Goal: Complete application form

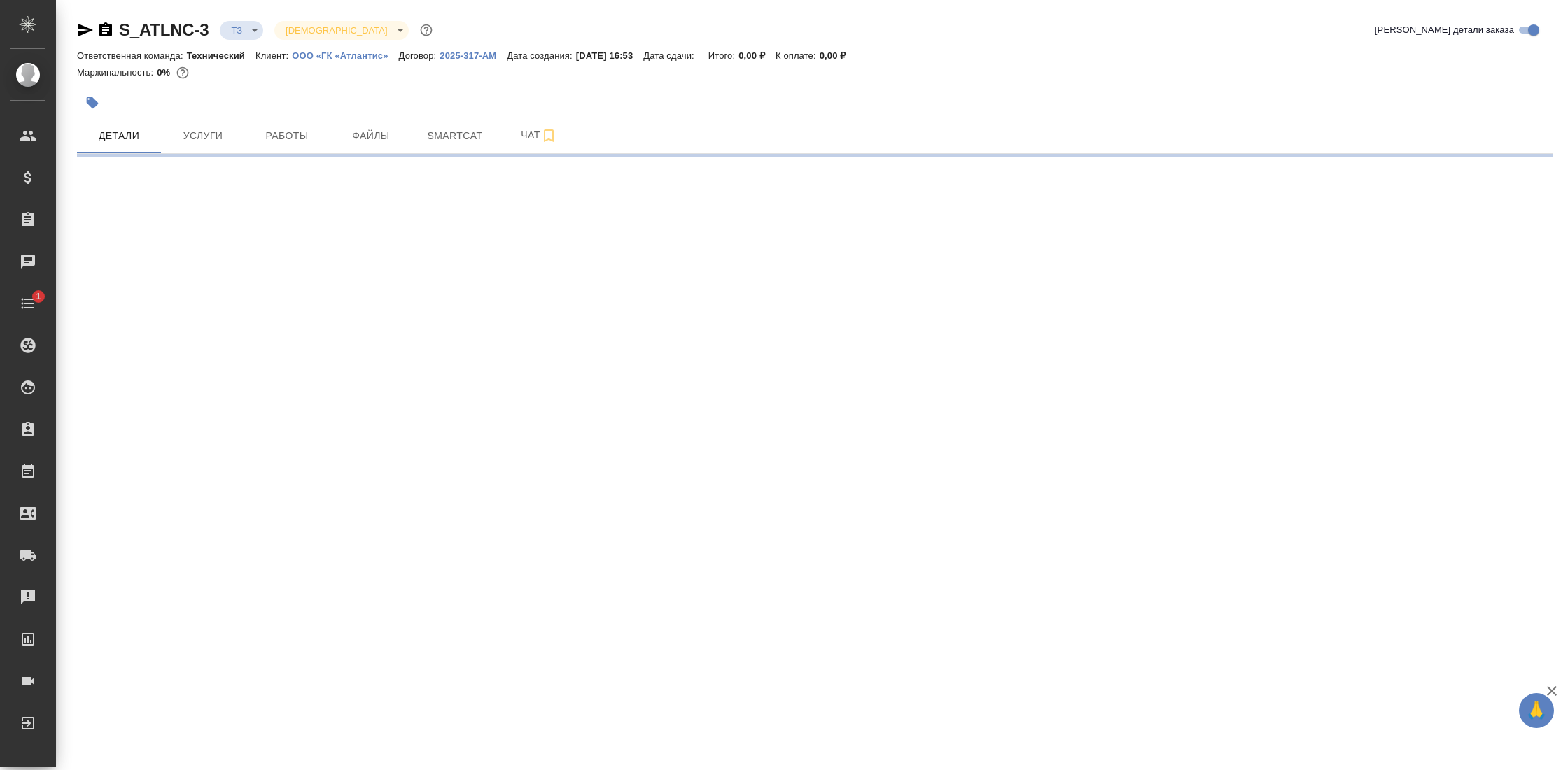
select select "RU"
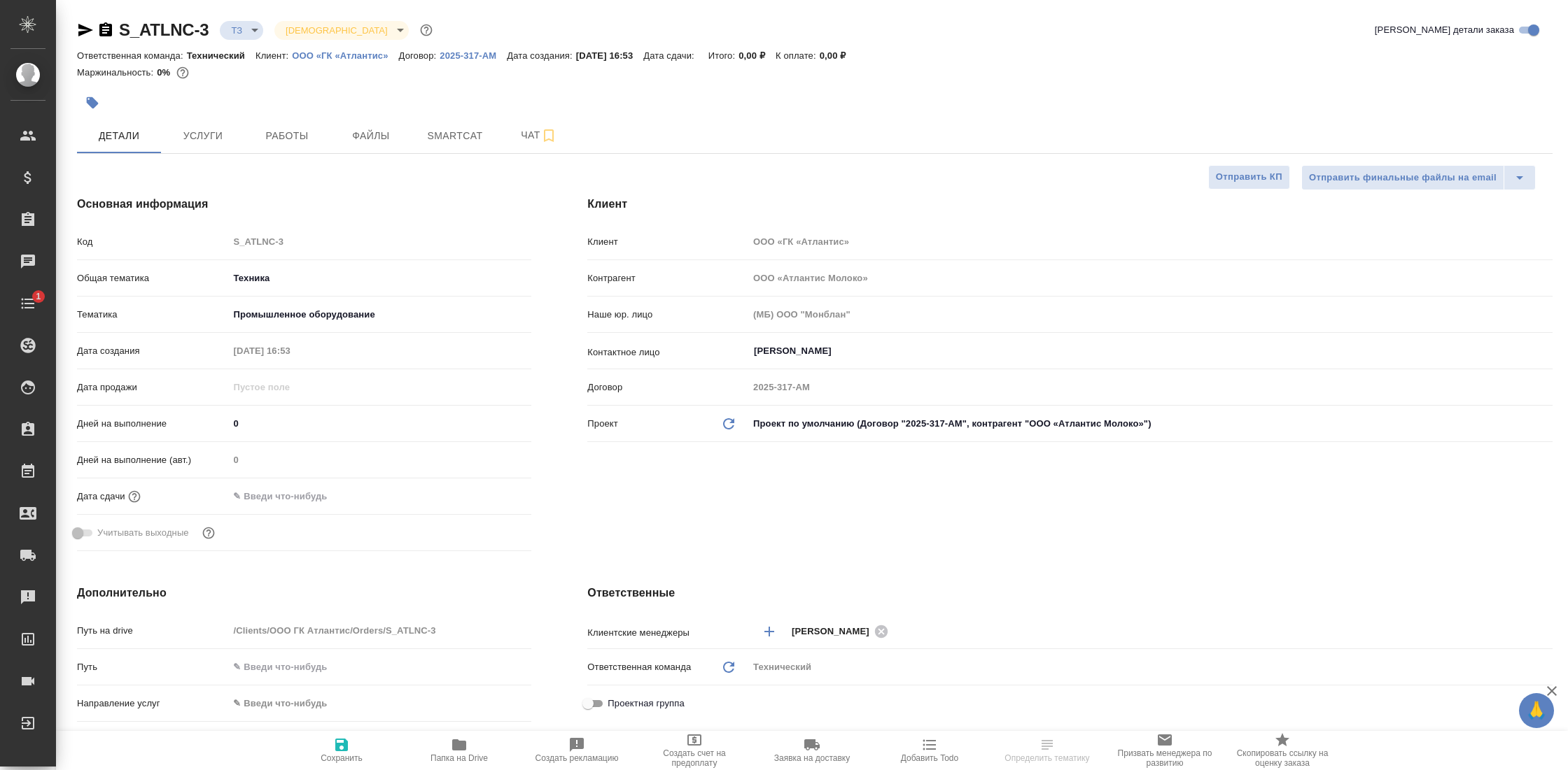
type textarea "x"
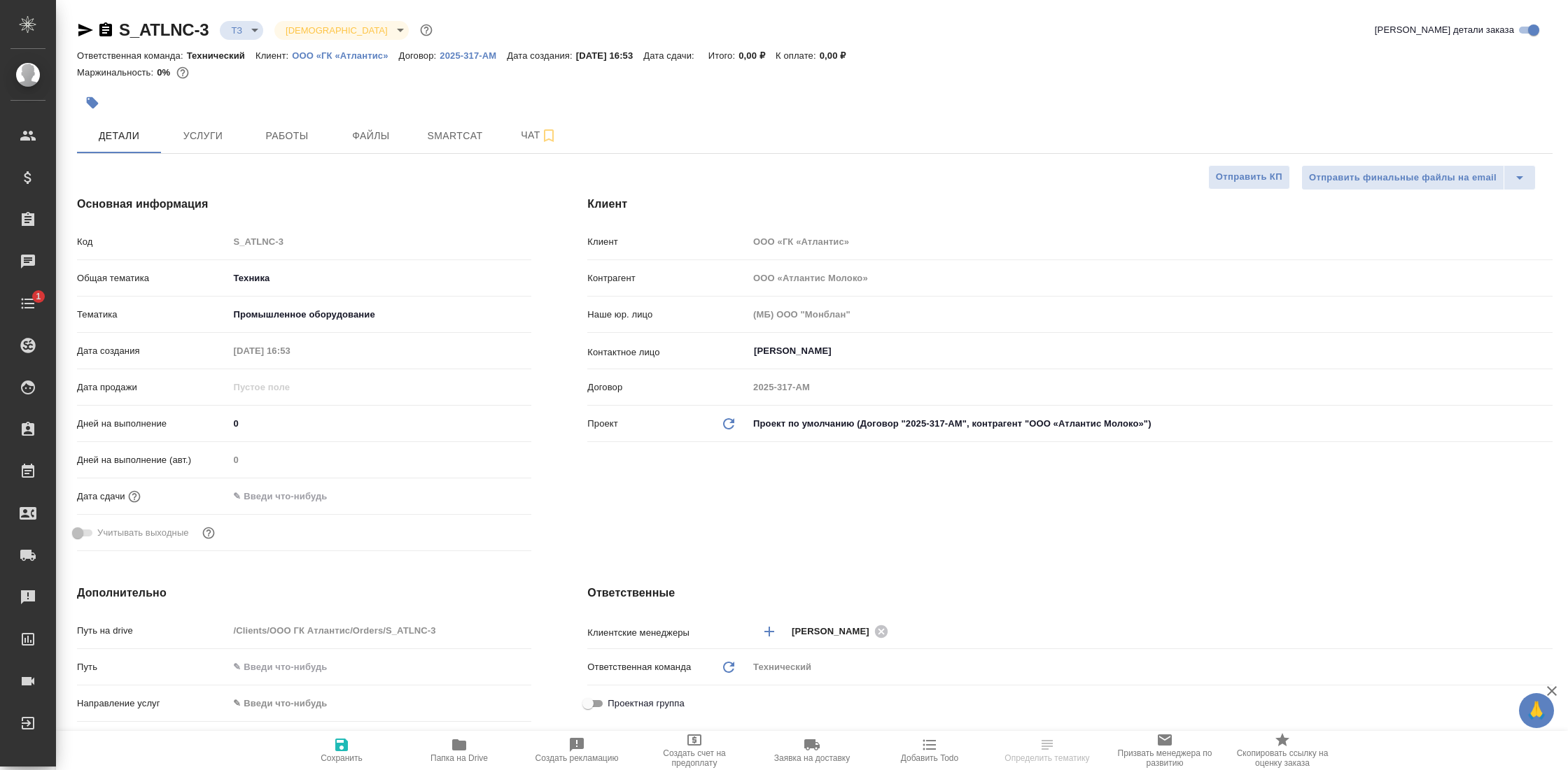
type textarea "x"
type input "[PERSON_NAME]"
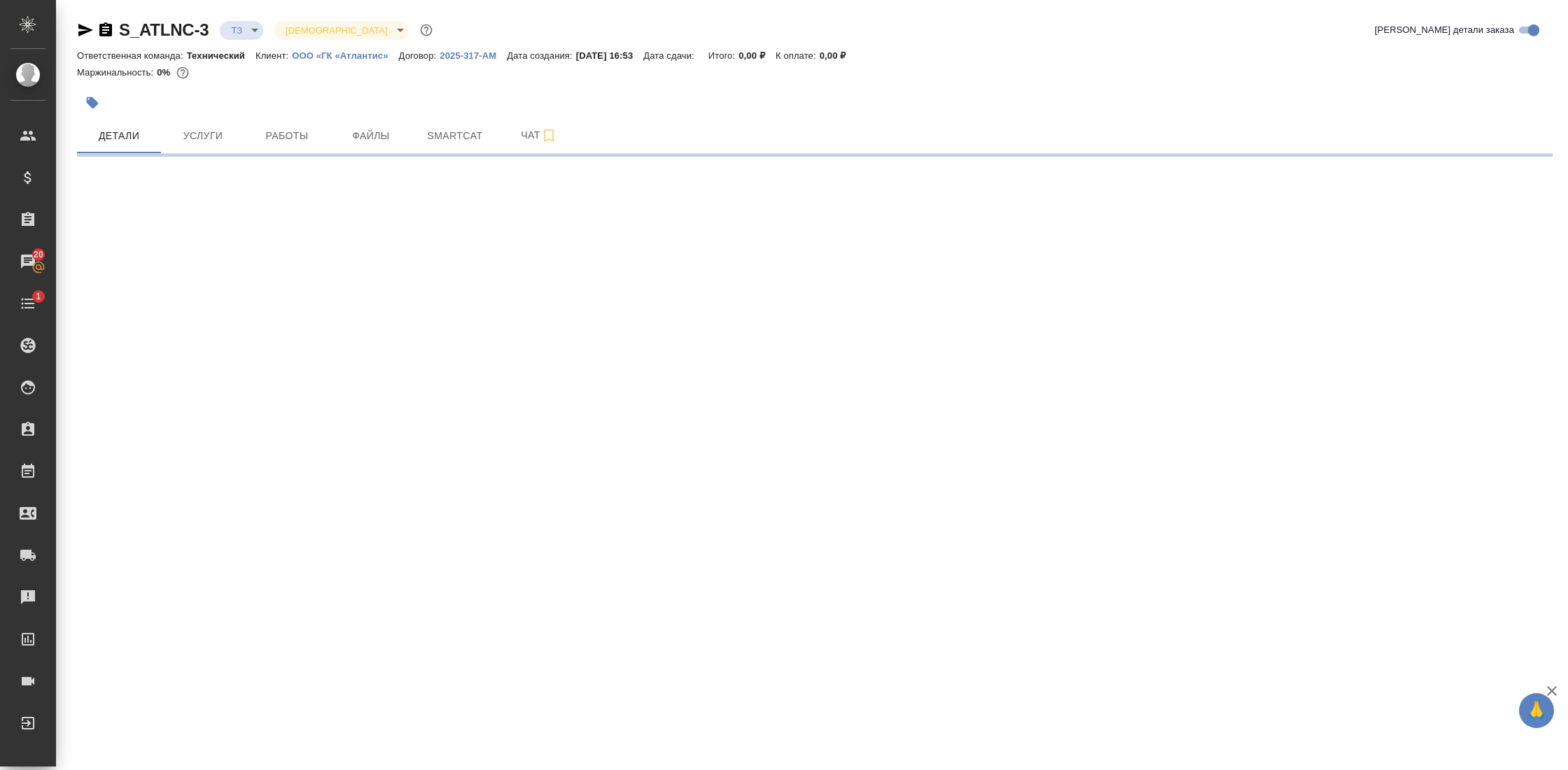
select select "RU"
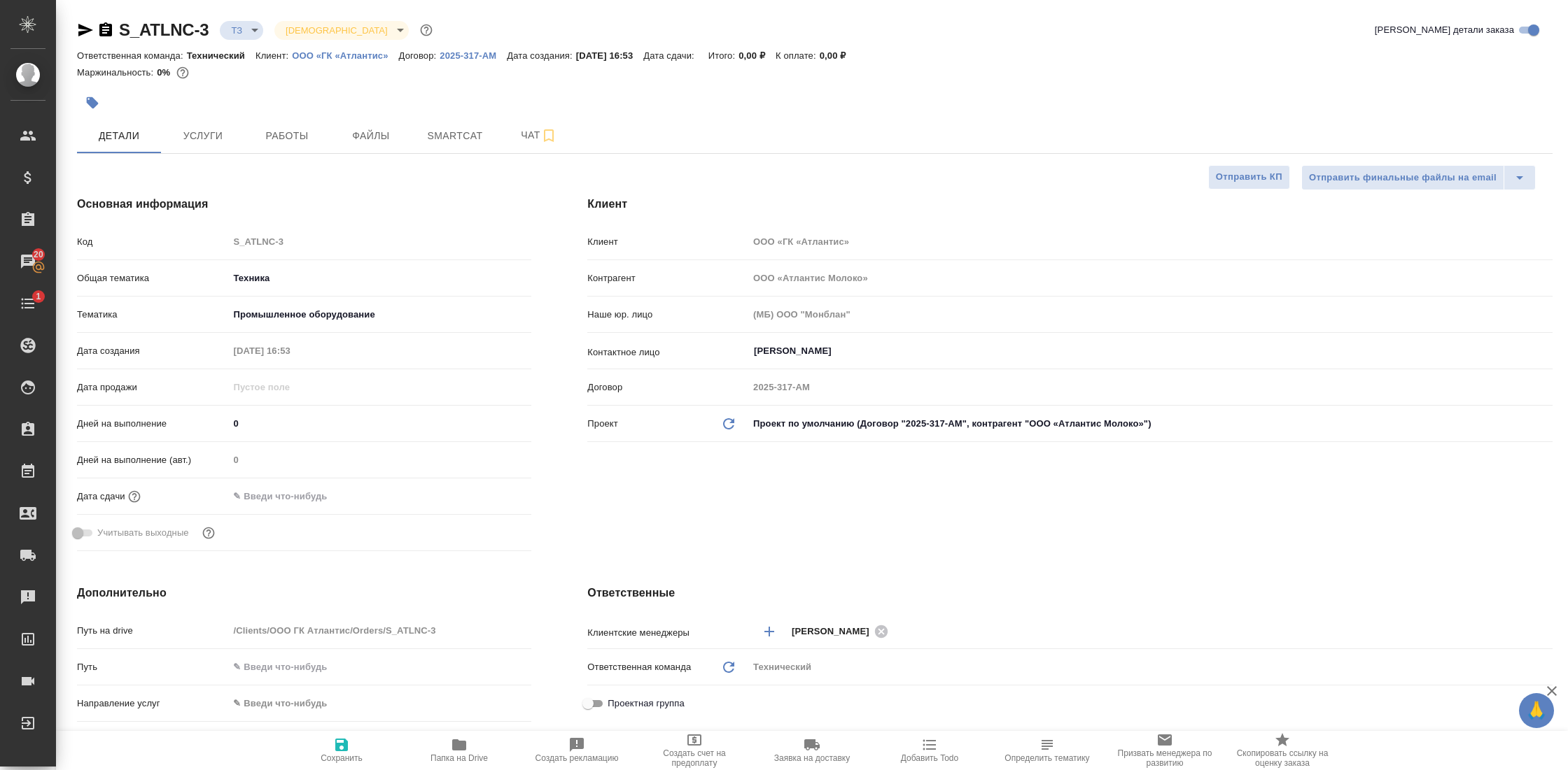
type textarea "x"
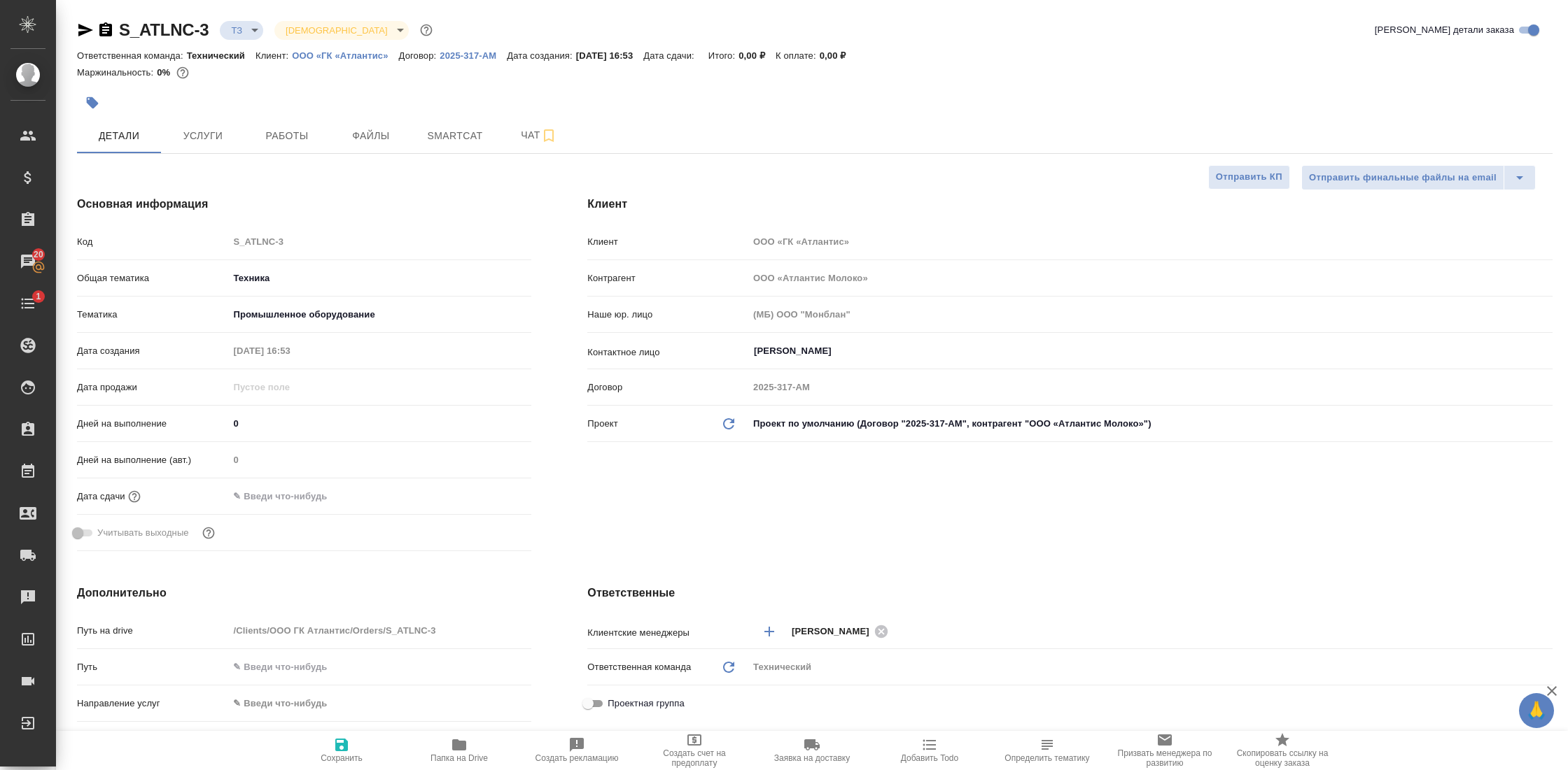
type textarea "x"
click at [463, 756] on span "Папка на Drive" at bounding box center [460, 758] width 58 height 10
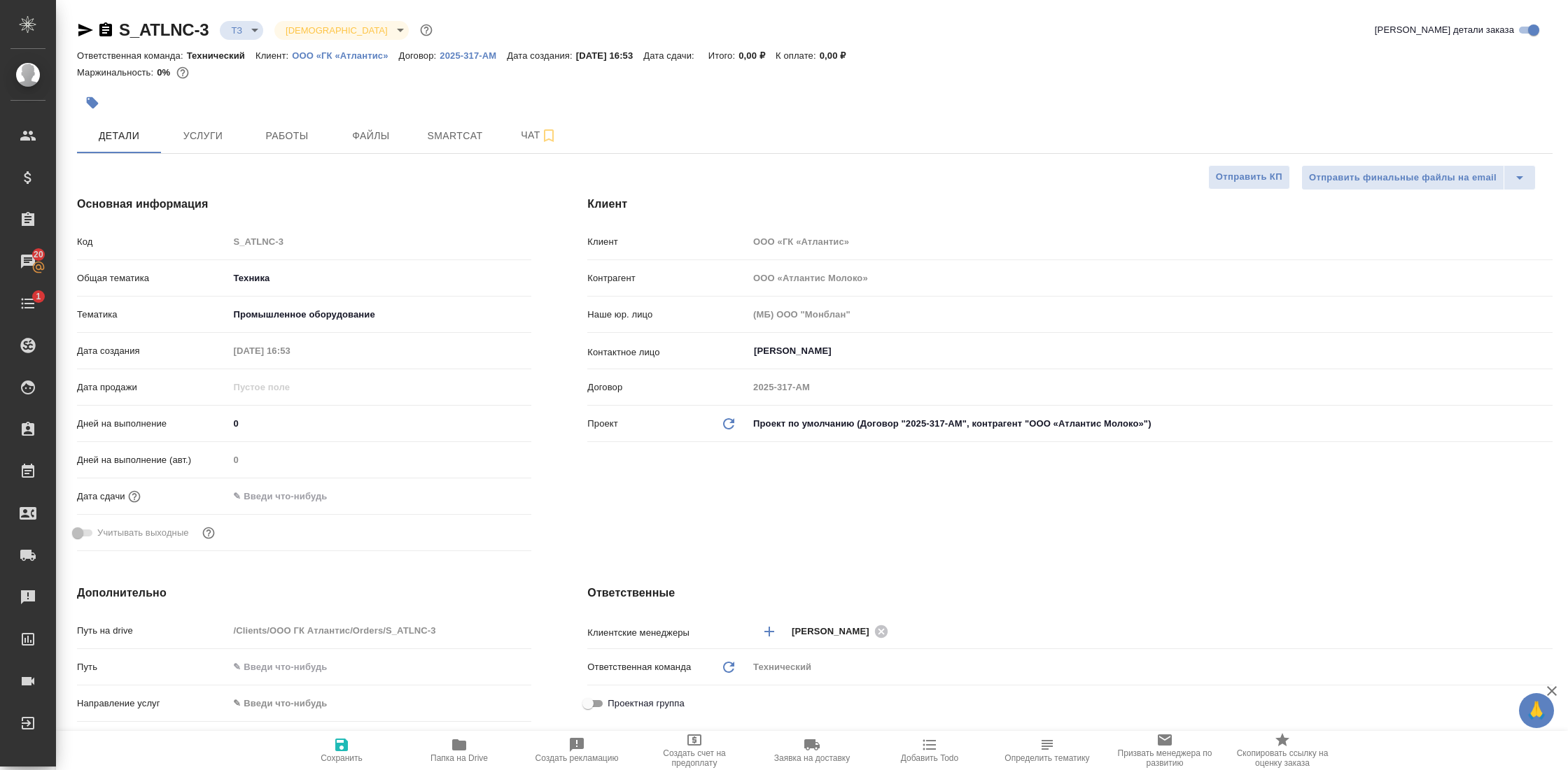
type textarea "x"
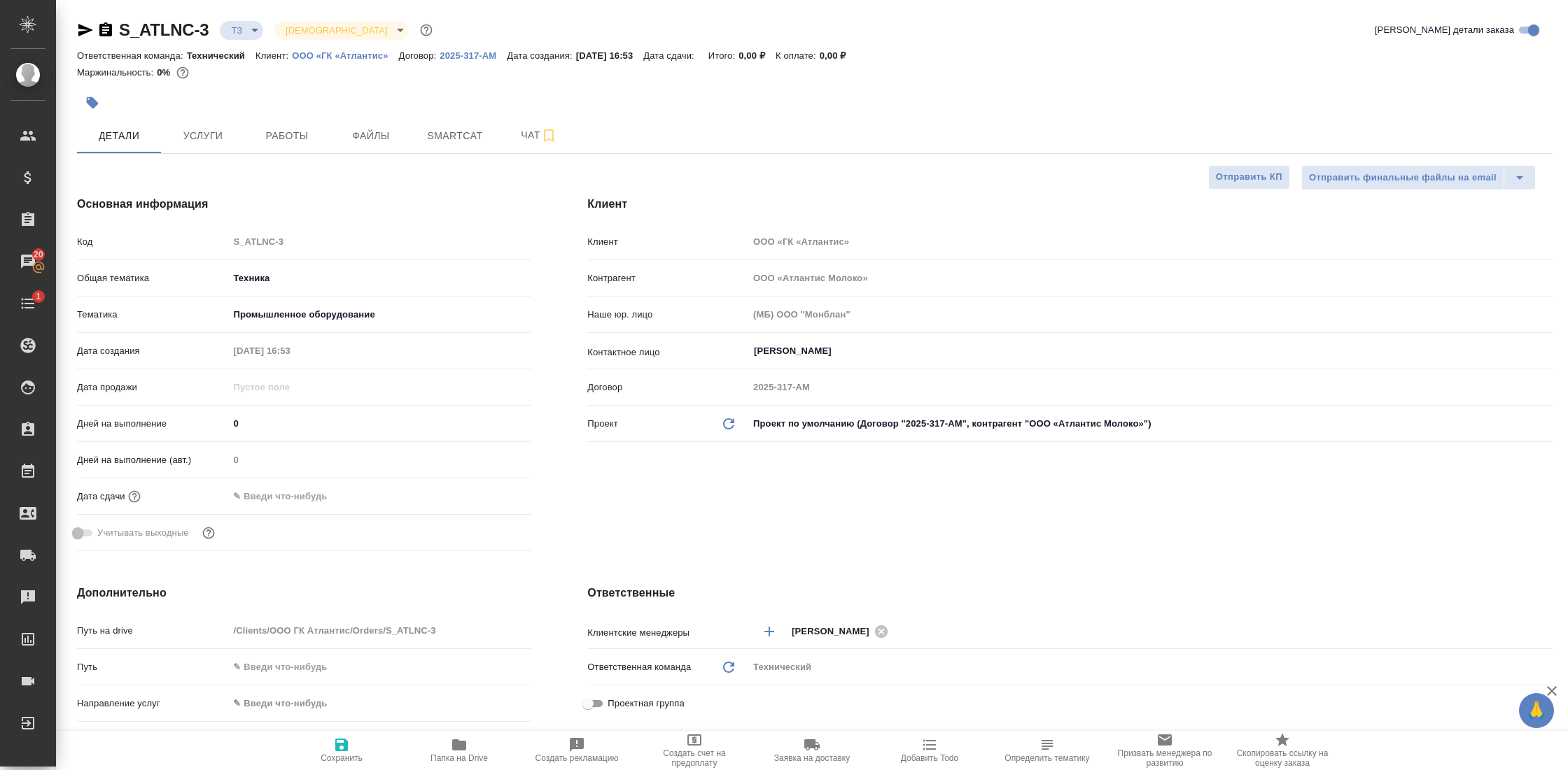
type textarea "x"
